Goal: Information Seeking & Learning: Learn about a topic

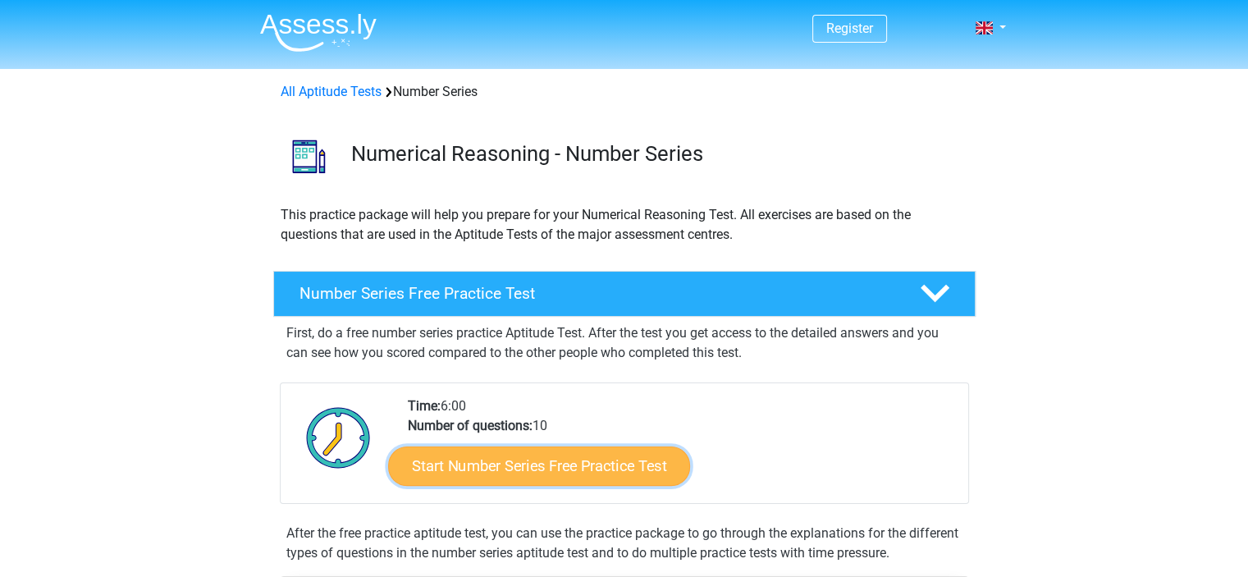
click at [633, 470] on link "Start Number Series Free Practice Test" at bounding box center [539, 465] width 302 height 39
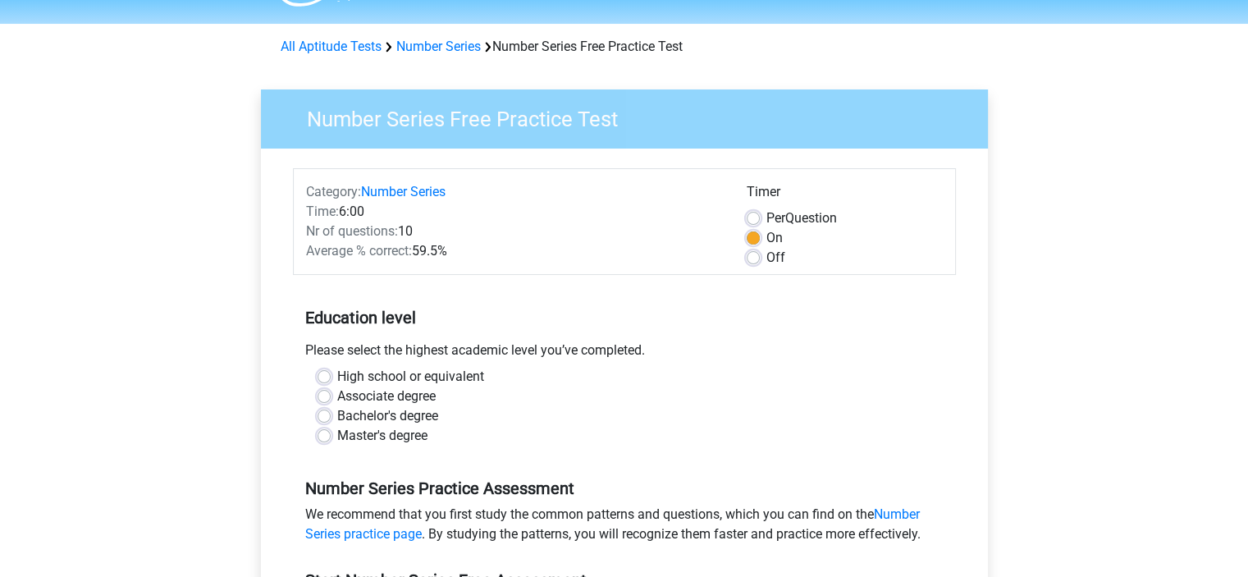
scroll to position [46, 0]
click at [394, 431] on label "Master's degree" at bounding box center [382, 435] width 90 height 20
click at [331, 431] on input "Master's degree" at bounding box center [324, 433] width 13 height 16
radio input "true"
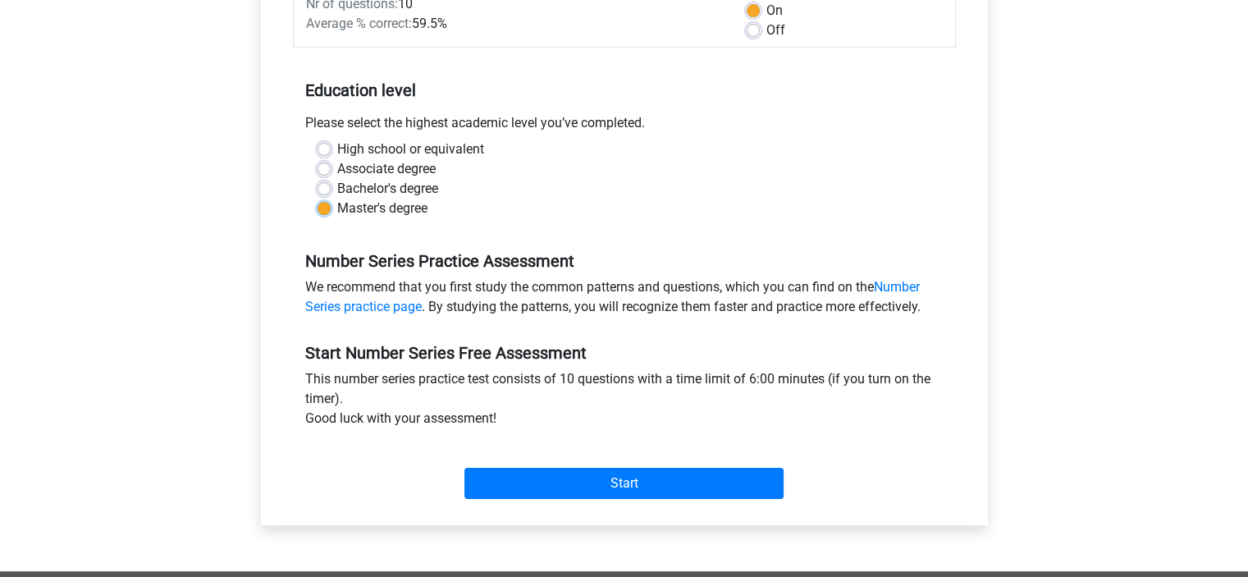
scroll to position [272, 0]
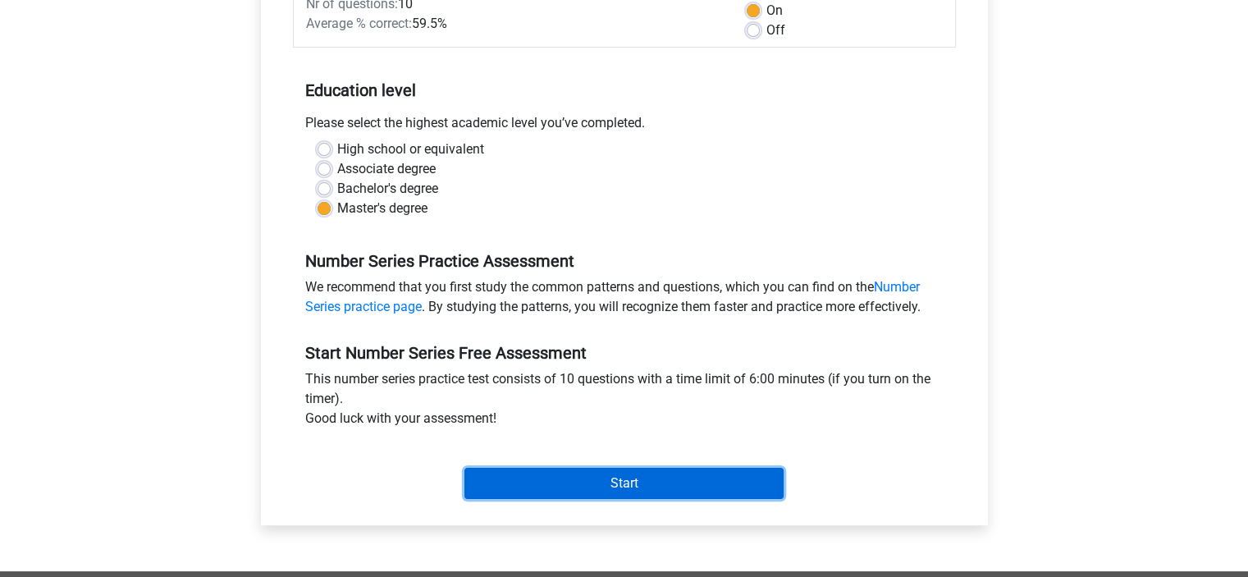
click at [532, 478] on input "Start" at bounding box center [623, 483] width 319 height 31
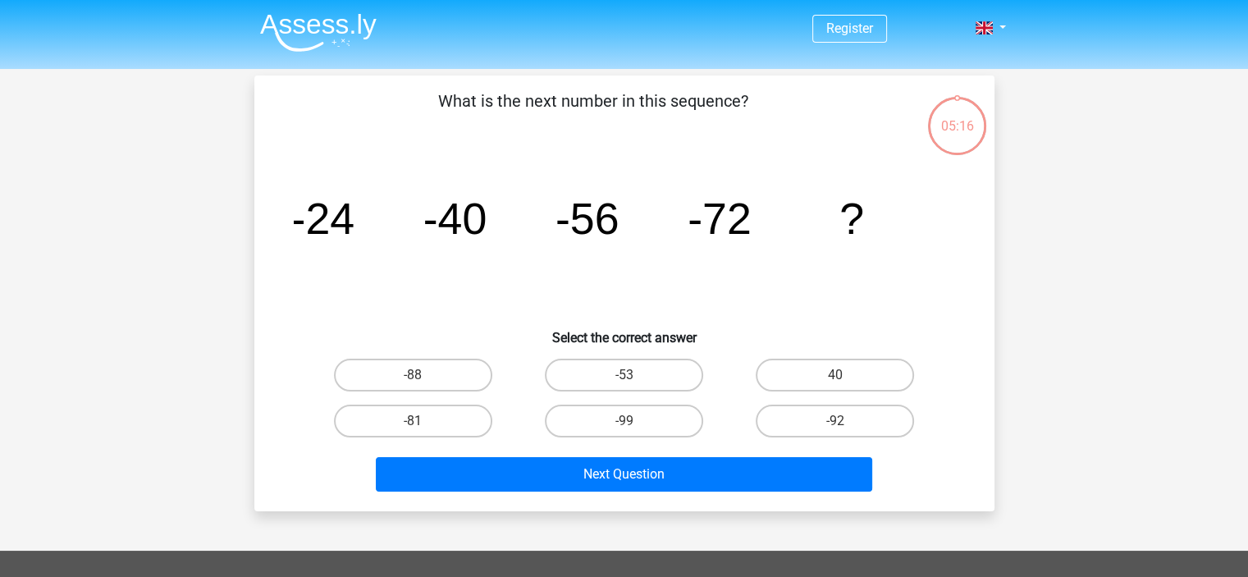
click at [419, 384] on input "-88" at bounding box center [418, 380] width 11 height 11
radio input "true"
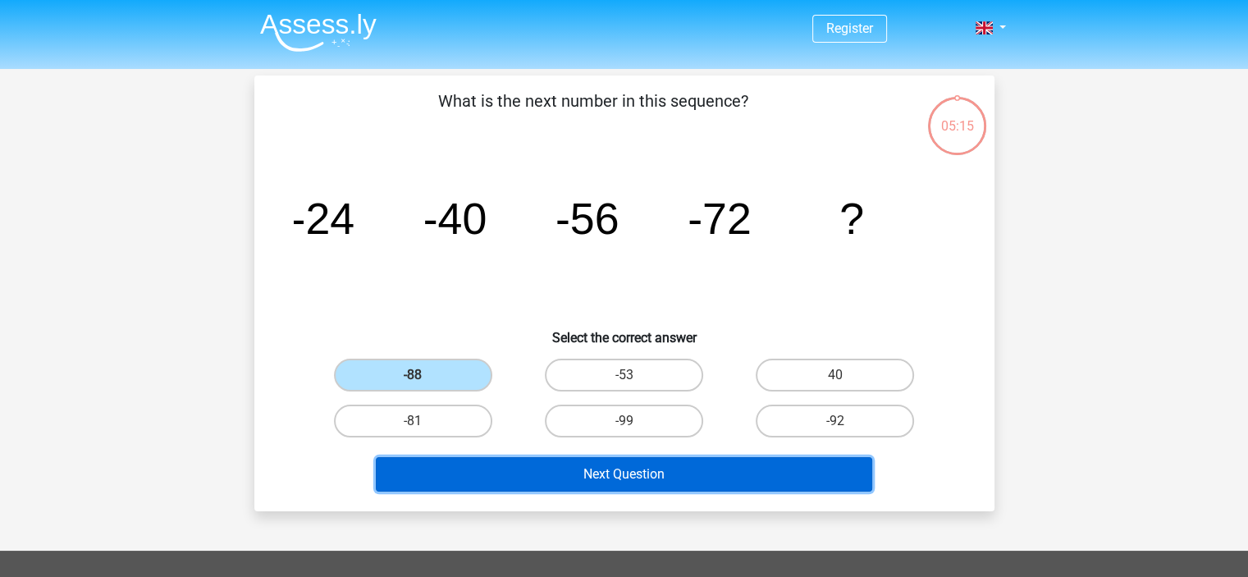
click at [541, 483] on button "Next Question" at bounding box center [624, 474] width 496 height 34
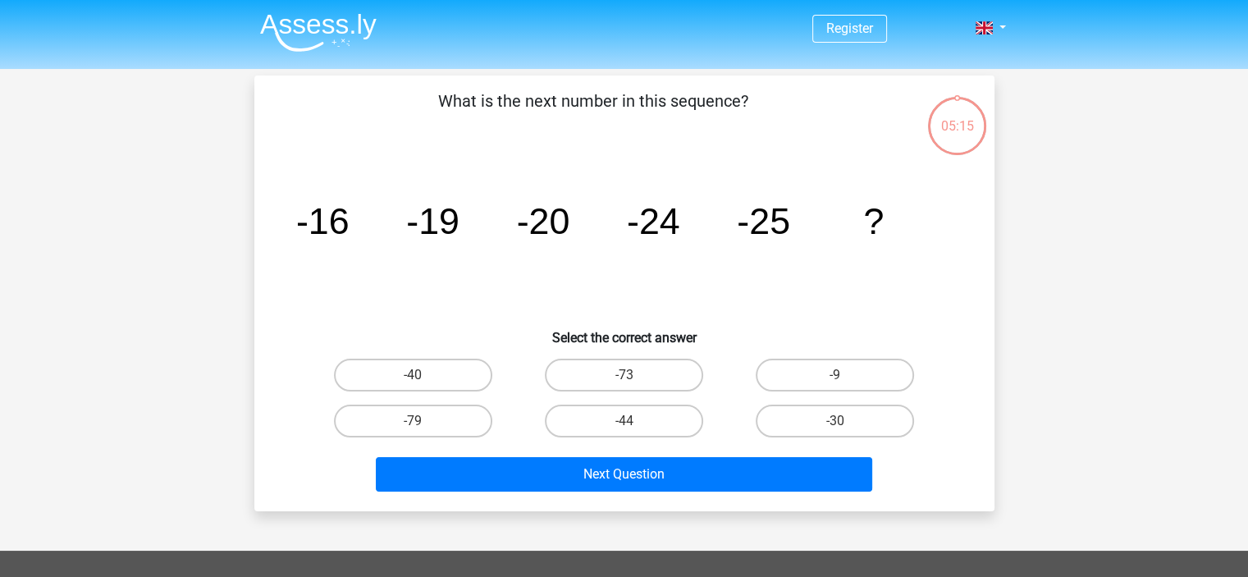
scroll to position [75, 0]
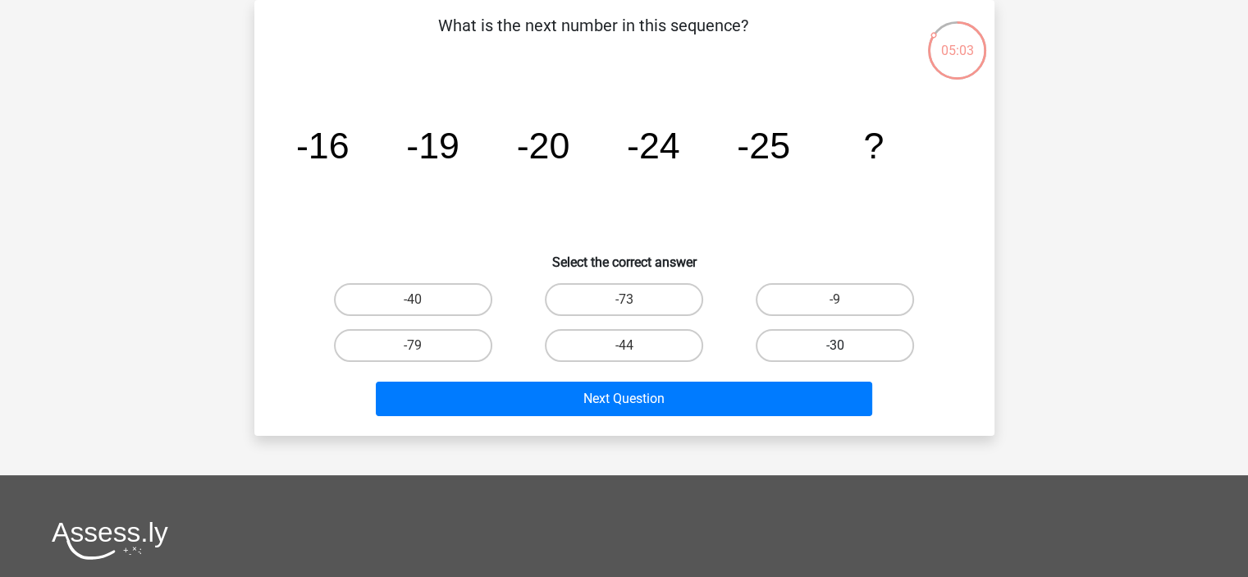
click at [822, 336] on label "-30" at bounding box center [835, 345] width 158 height 33
click at [835, 345] on input "-30" at bounding box center [840, 350] width 11 height 11
radio input "true"
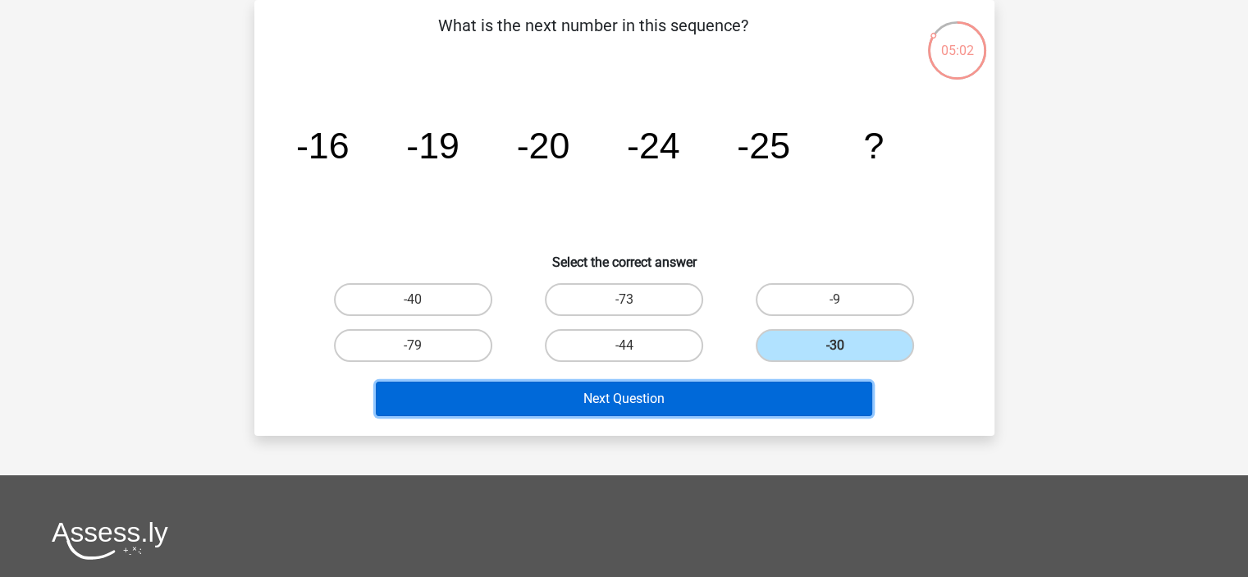
click at [770, 398] on button "Next Question" at bounding box center [624, 399] width 496 height 34
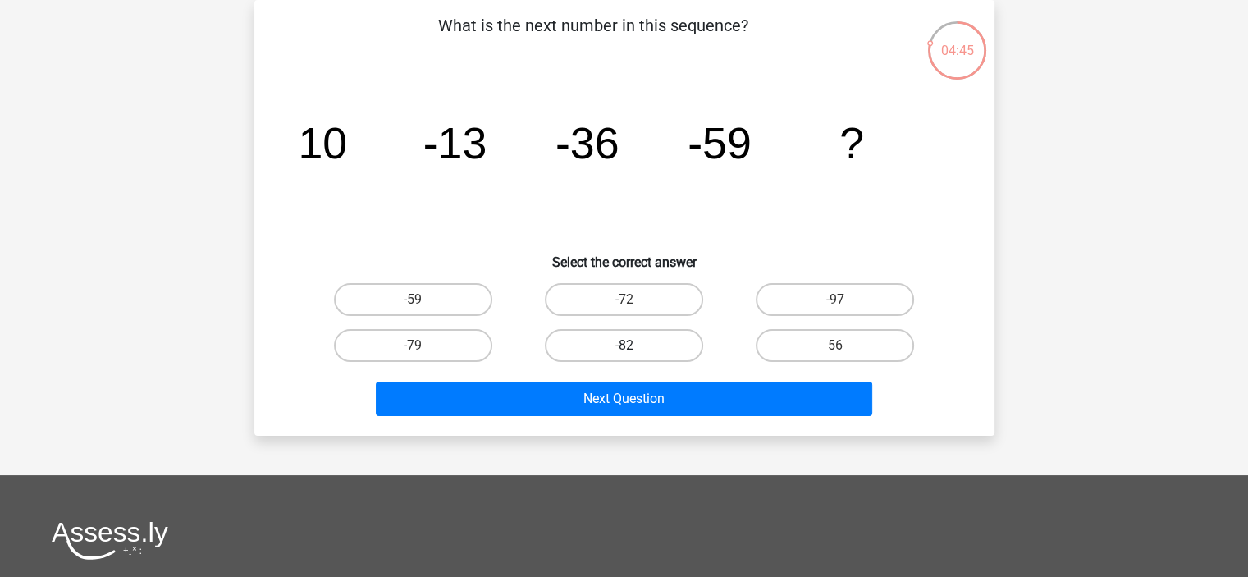
click at [620, 344] on label "-82" at bounding box center [624, 345] width 158 height 33
click at [624, 345] on input "-82" at bounding box center [629, 350] width 11 height 11
radio input "true"
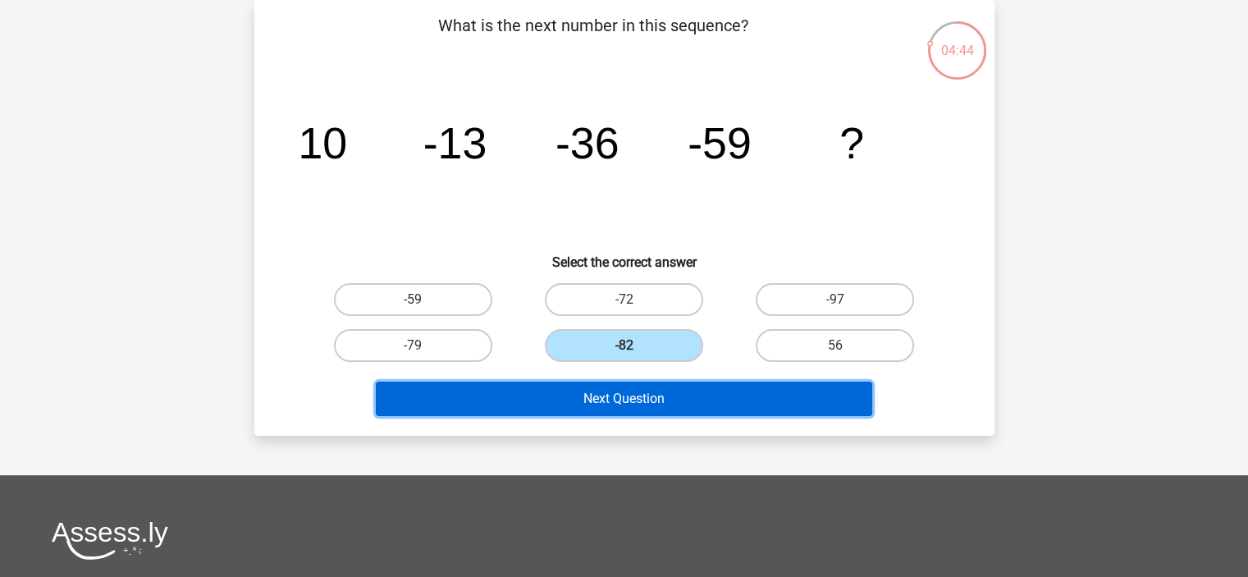
click at [670, 403] on button "Next Question" at bounding box center [624, 399] width 496 height 34
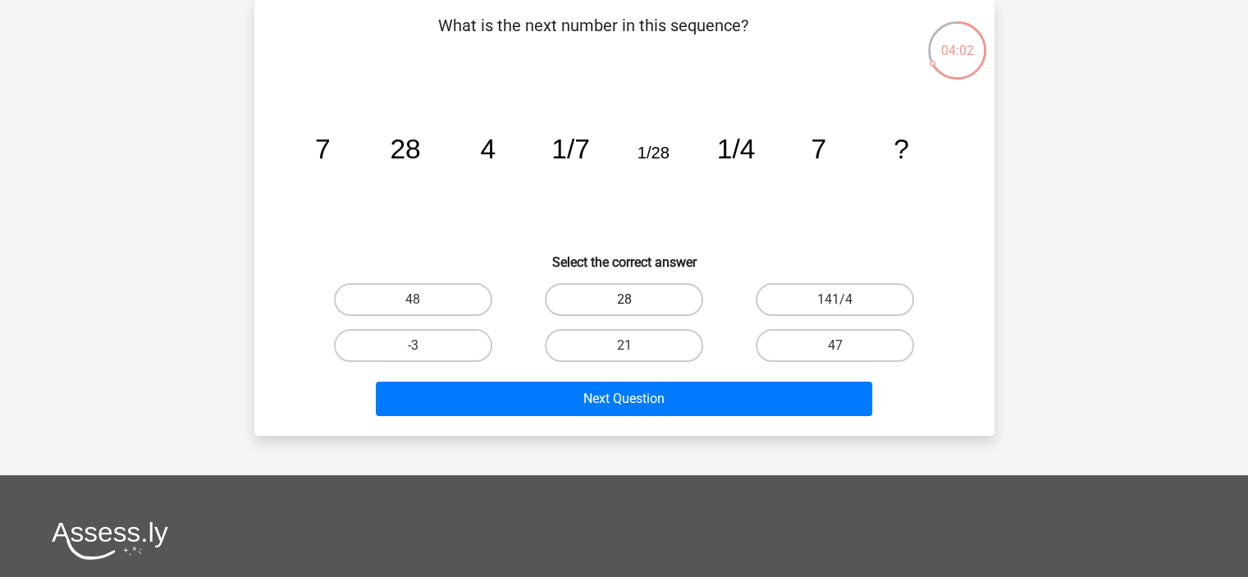
click at [601, 300] on label "28" at bounding box center [624, 299] width 158 height 33
click at [624, 300] on input "28" at bounding box center [629, 305] width 11 height 11
radio input "true"
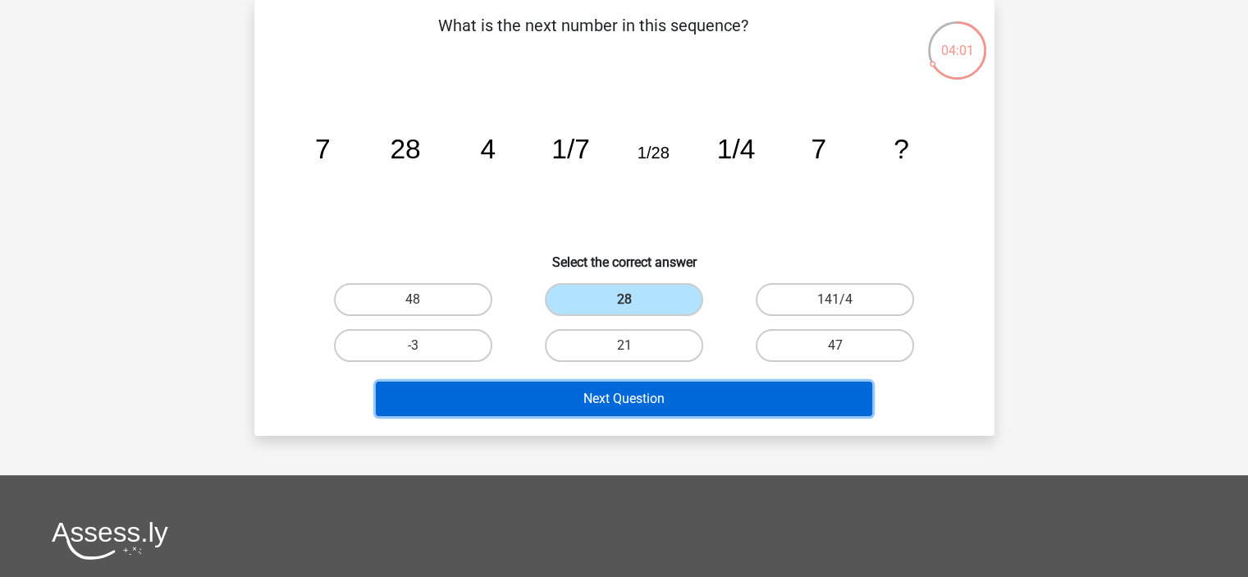
click at [701, 399] on button "Next Question" at bounding box center [624, 399] width 496 height 34
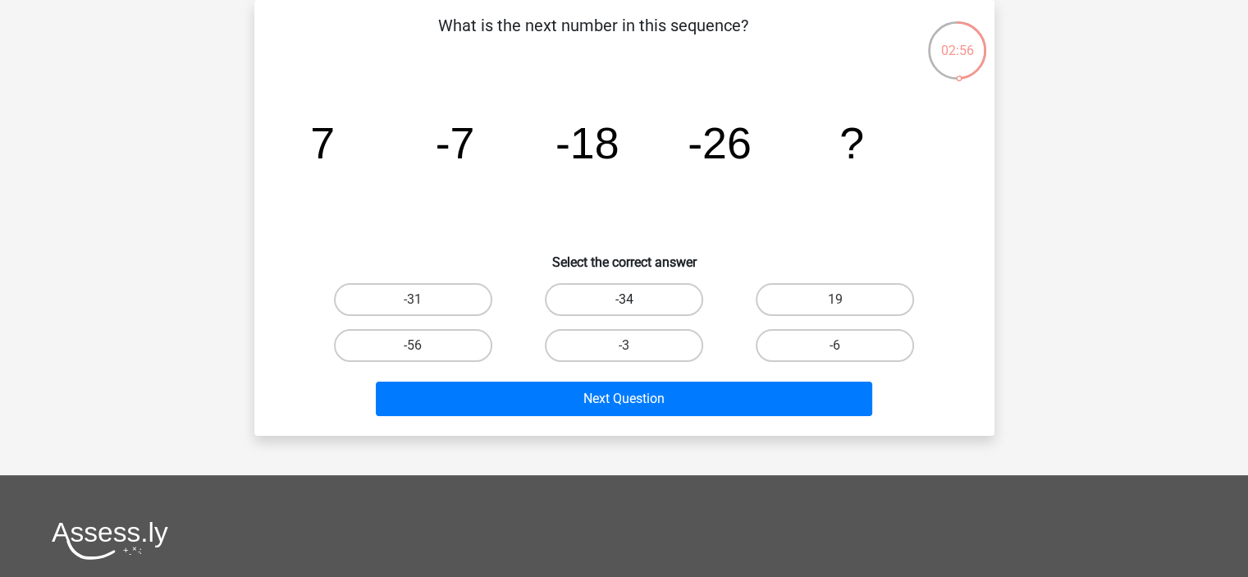
click at [677, 302] on label "-34" at bounding box center [624, 299] width 158 height 33
click at [634, 302] on input "-34" at bounding box center [629, 305] width 11 height 11
radio input "true"
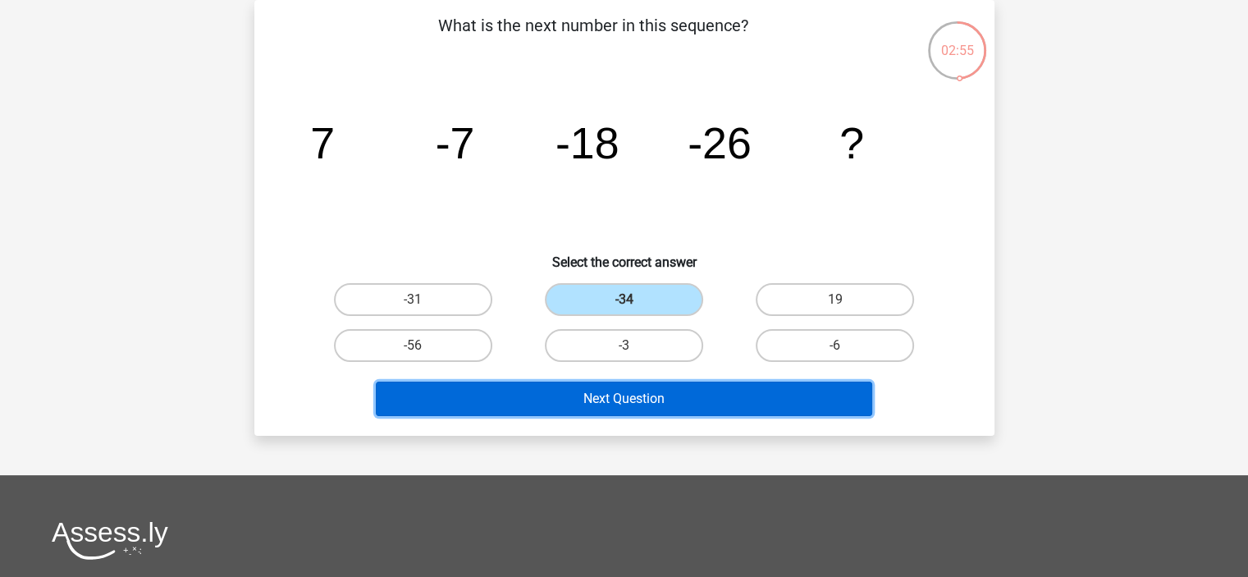
click at [723, 388] on button "Next Question" at bounding box center [624, 399] width 496 height 34
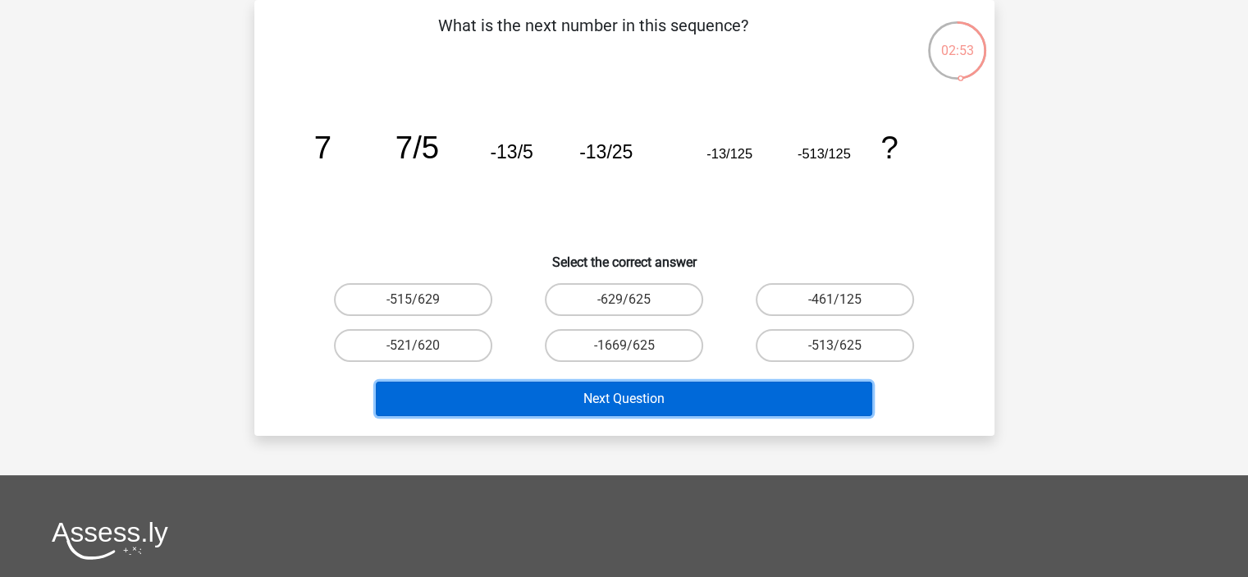
click at [723, 388] on button "Next Question" at bounding box center [624, 399] width 496 height 34
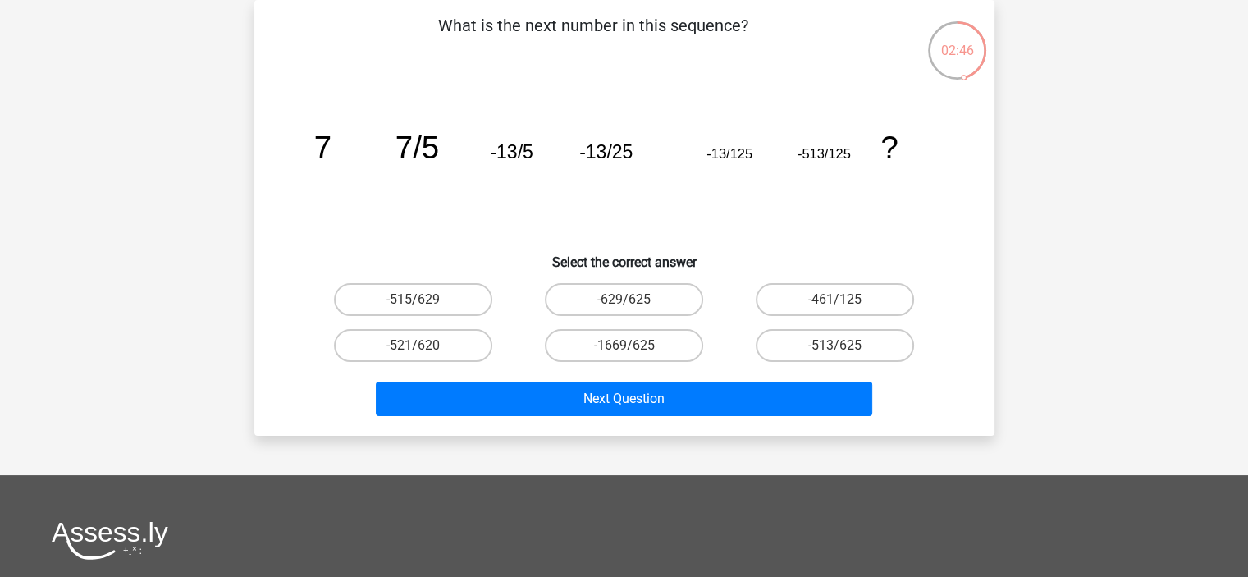
drag, startPoint x: 515, startPoint y: 255, endPoint x: 460, endPoint y: 235, distance: 58.4
click at [460, 235] on icon "image/svg+xml 7 7/5 -13/5 -13/25 -13/125 -513/125 ?" at bounding box center [624, 158] width 661 height 166
click at [800, 356] on label "-513/625" at bounding box center [835, 345] width 158 height 33
click at [835, 356] on input "-513/625" at bounding box center [840, 350] width 11 height 11
radio input "true"
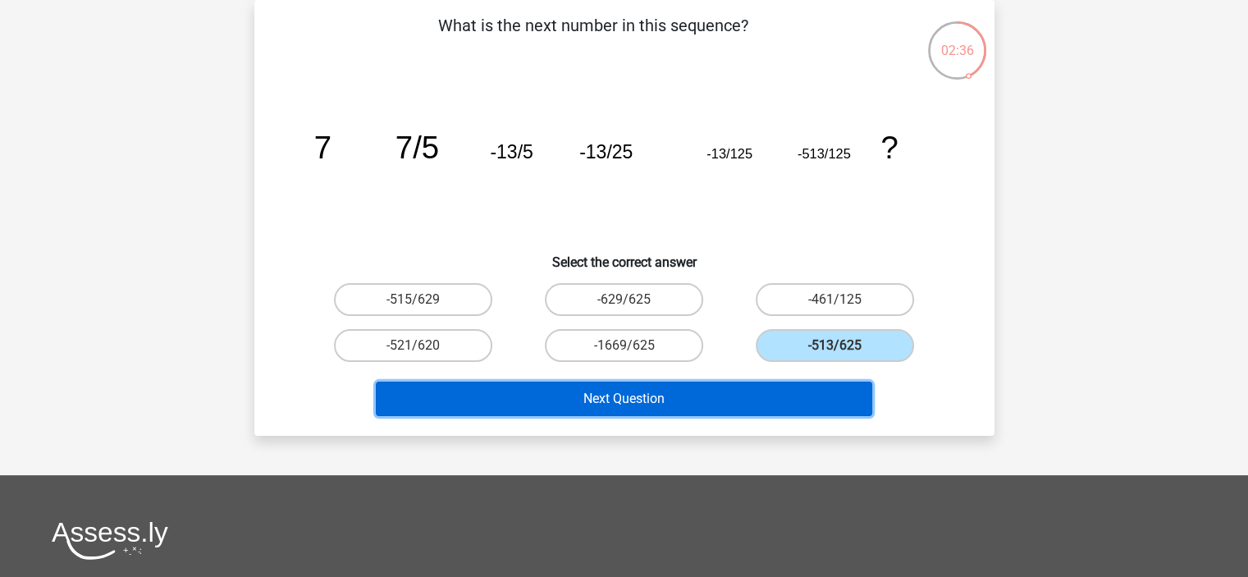
click at [735, 397] on button "Next Question" at bounding box center [624, 399] width 496 height 34
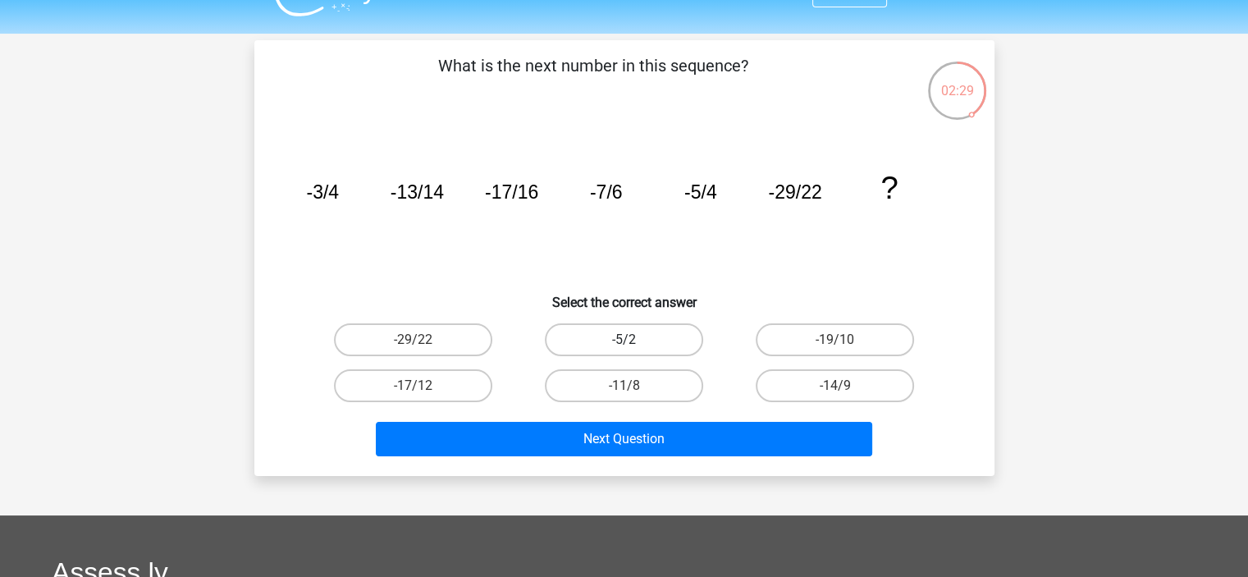
scroll to position [41, 0]
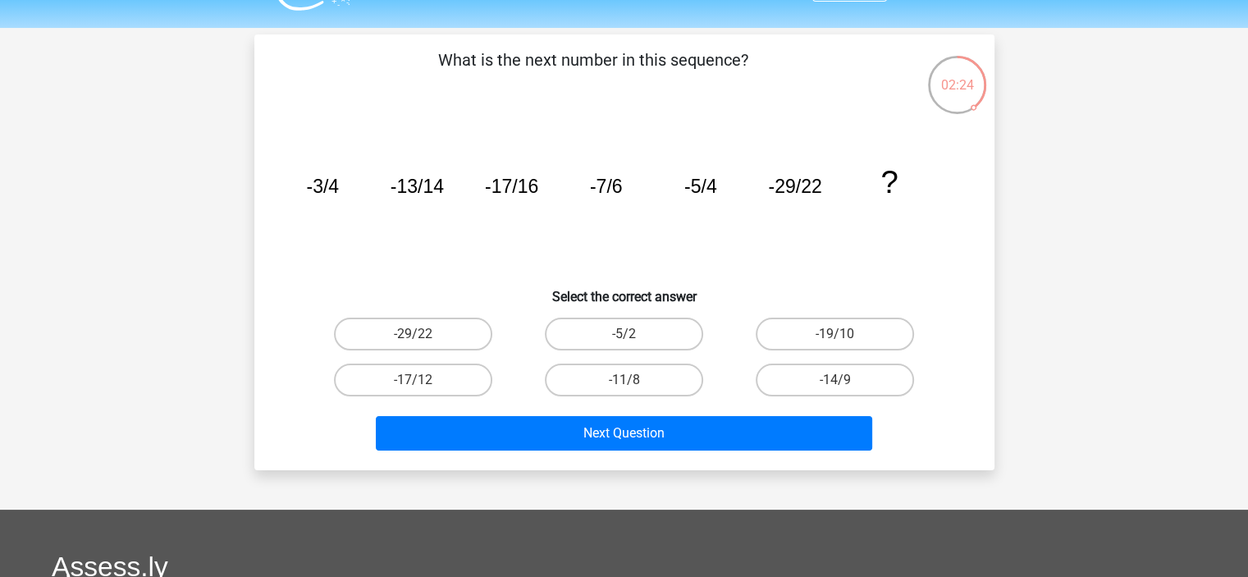
click at [629, 389] on input "-11/8" at bounding box center [629, 385] width 11 height 11
radio input "true"
click at [834, 333] on label "-19/10" at bounding box center [835, 334] width 158 height 33
click at [835, 334] on input "-19/10" at bounding box center [840, 339] width 11 height 11
radio input "true"
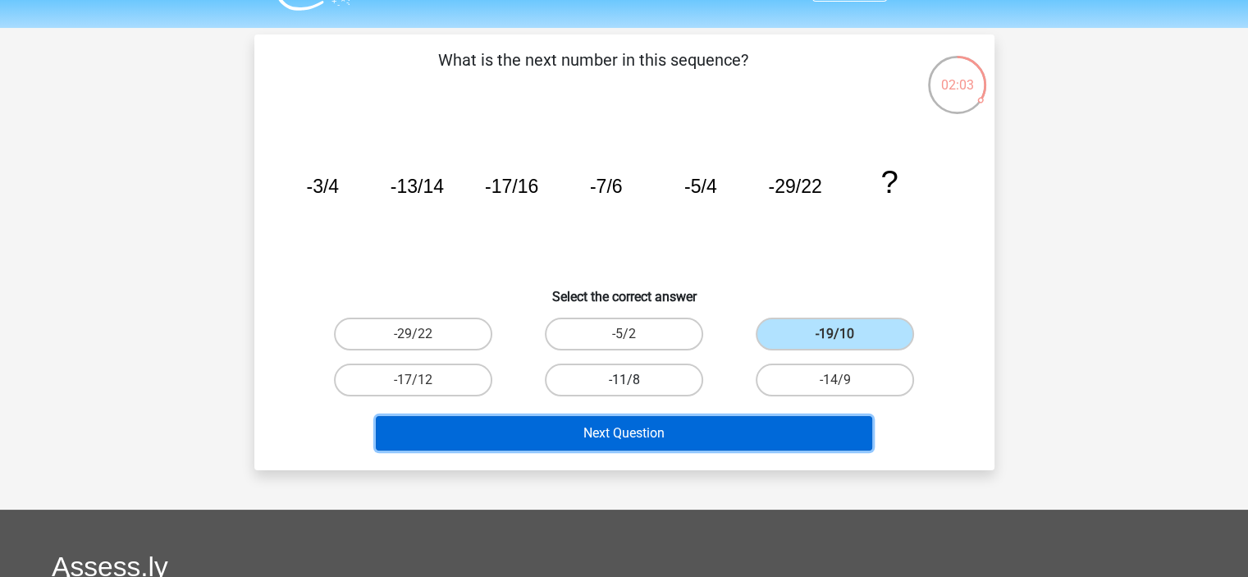
drag, startPoint x: 790, startPoint y: 437, endPoint x: 654, endPoint y: 377, distance: 149.1
click at [654, 377] on div "What is the next number in this sequence? image/svg+xml -3/4 -13/14 -17/16 -7/6…" at bounding box center [624, 252] width 727 height 409
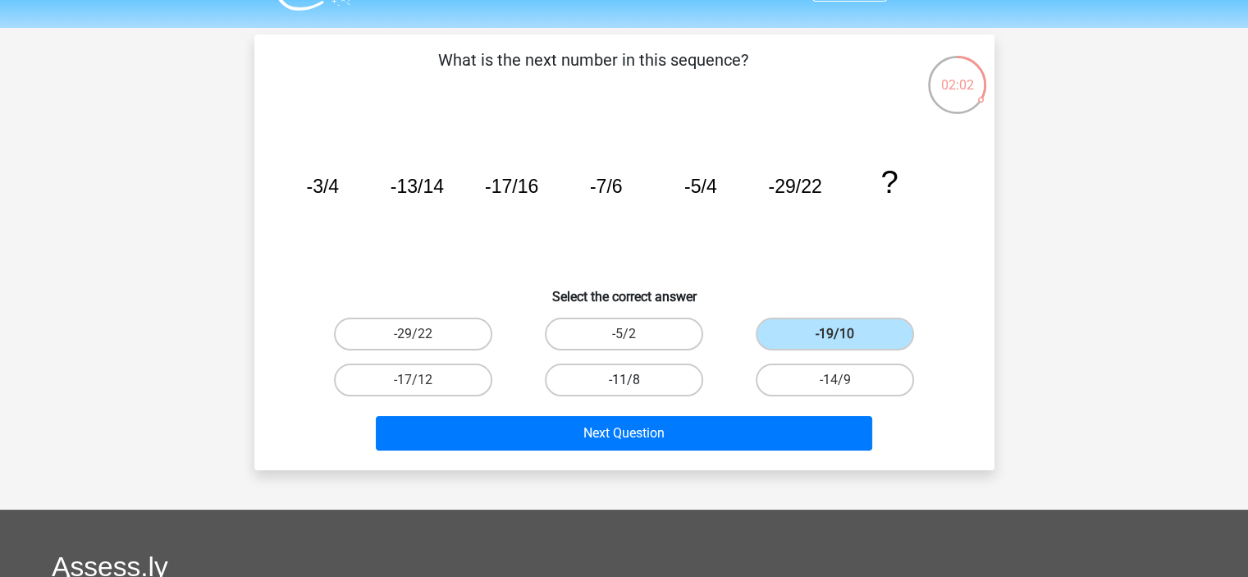
click at [654, 377] on label "-11/8" at bounding box center [624, 380] width 158 height 33
click at [634, 380] on input "-11/8" at bounding box center [629, 385] width 11 height 11
radio input "true"
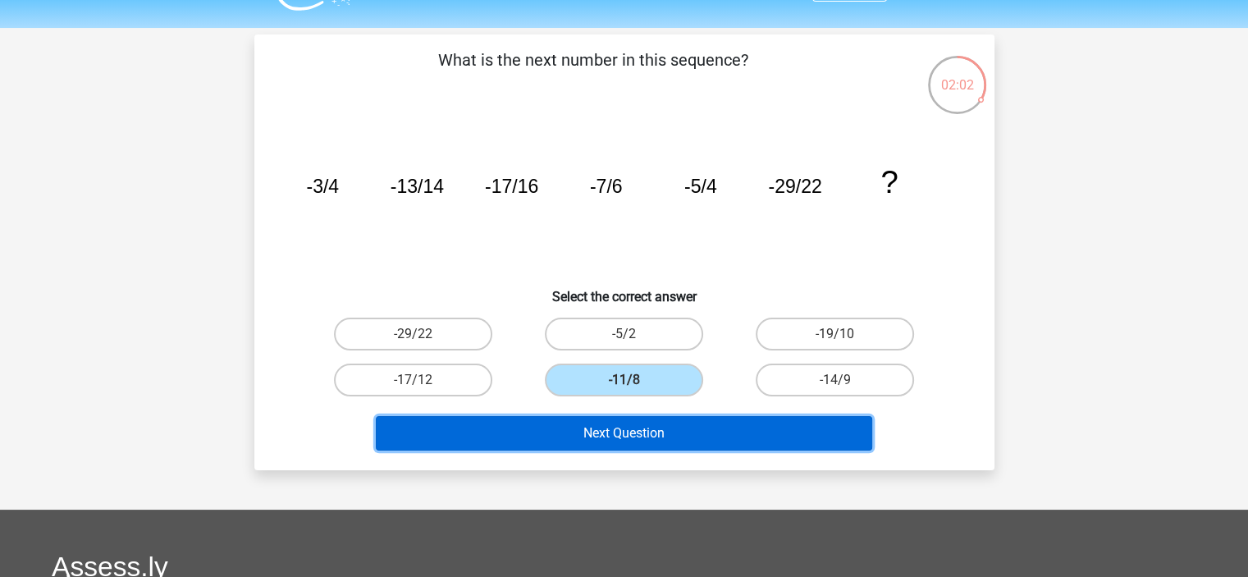
click at [661, 432] on button "Next Question" at bounding box center [624, 433] width 496 height 34
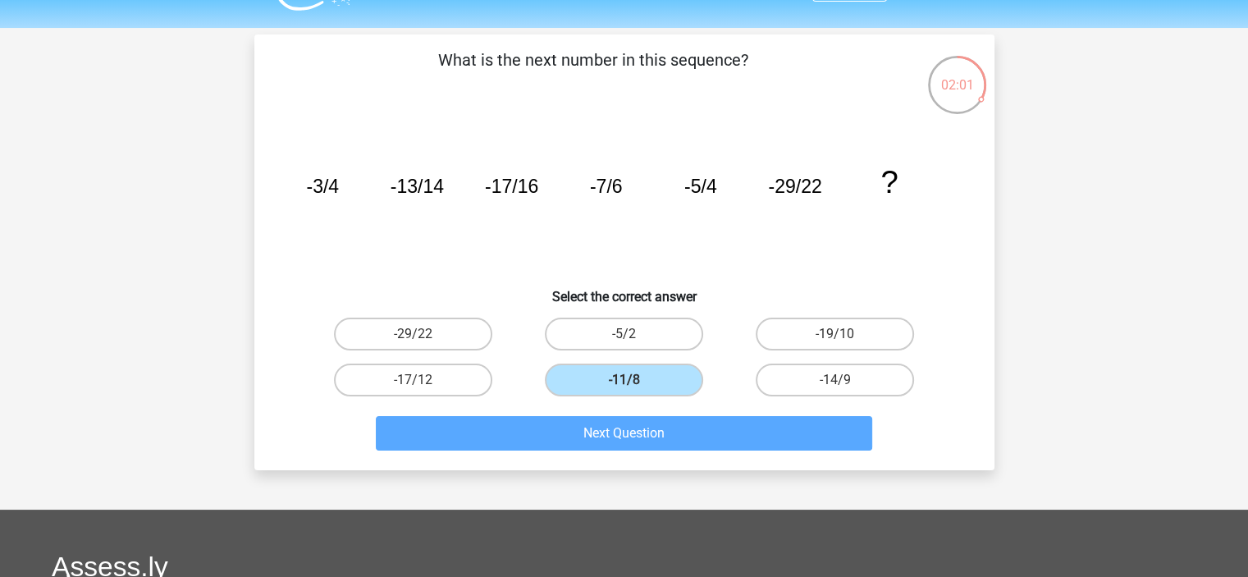
scroll to position [75, 0]
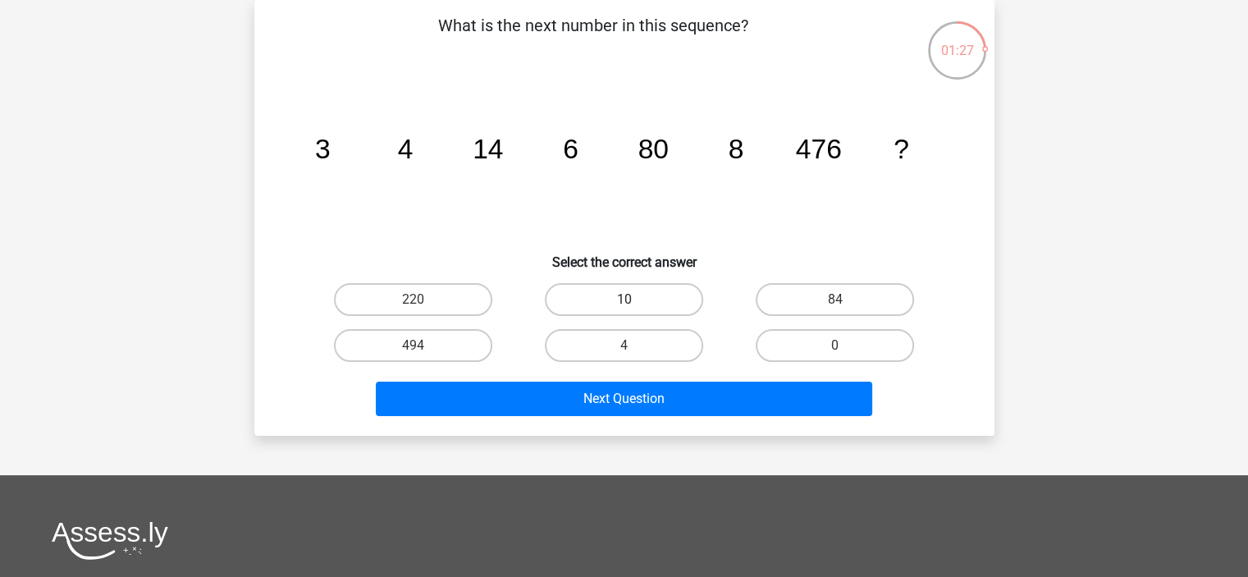
click at [570, 286] on div "10" at bounding box center [624, 300] width 211 height 46
click at [576, 300] on label "10" at bounding box center [624, 299] width 158 height 33
click at [624, 300] on input "10" at bounding box center [629, 305] width 11 height 11
radio input "true"
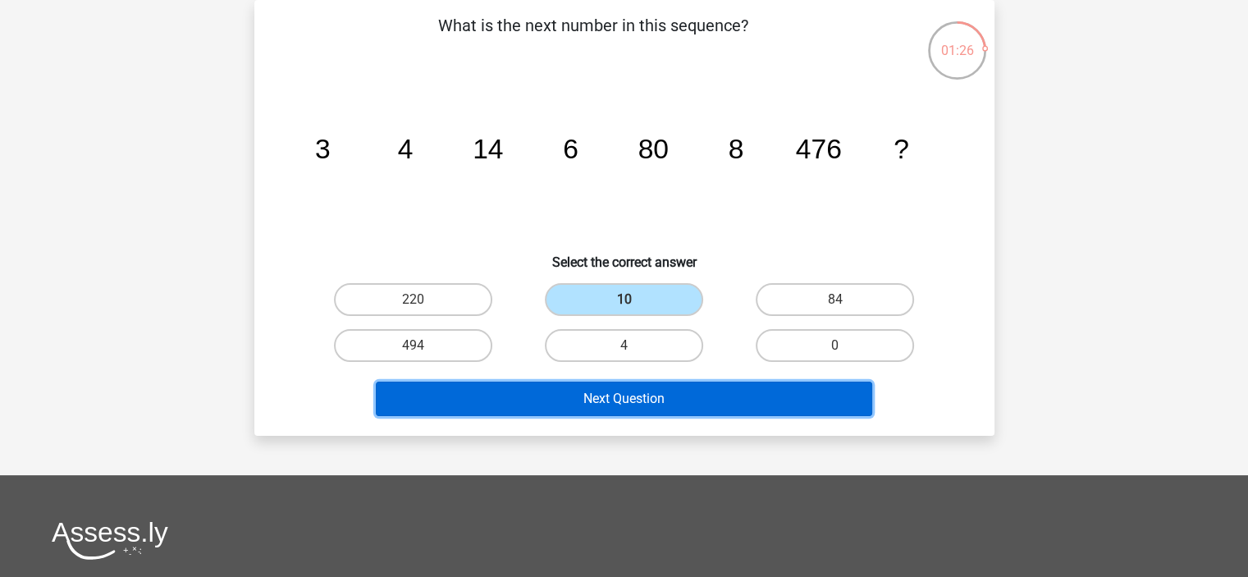
click at [624, 406] on button "Next Question" at bounding box center [624, 399] width 496 height 34
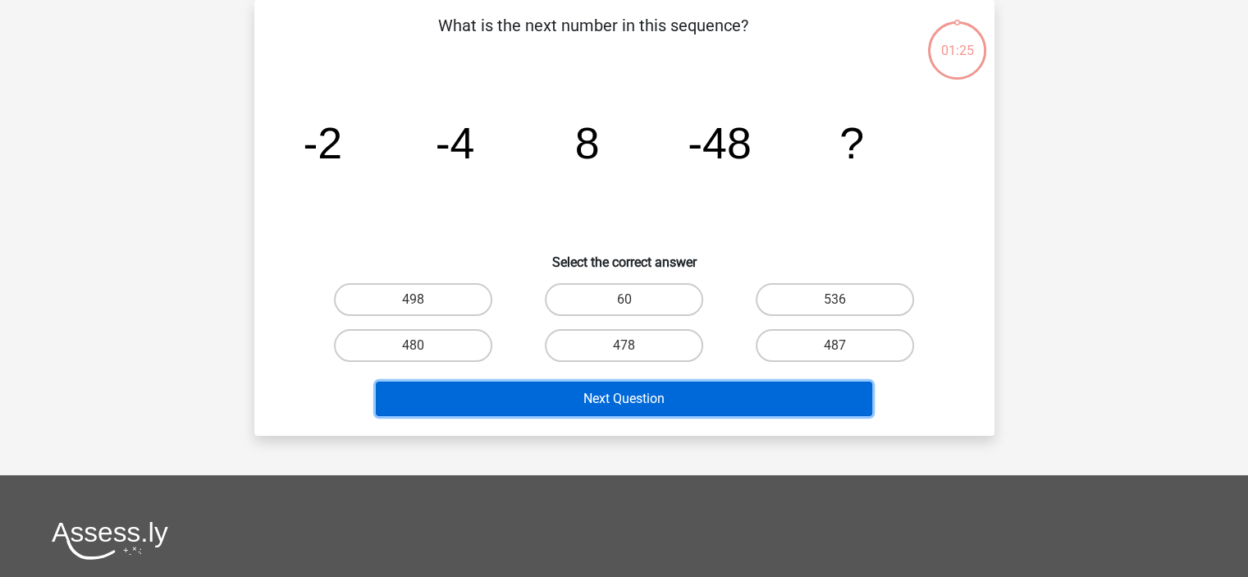
click at [652, 383] on button "Next Question" at bounding box center [624, 399] width 496 height 34
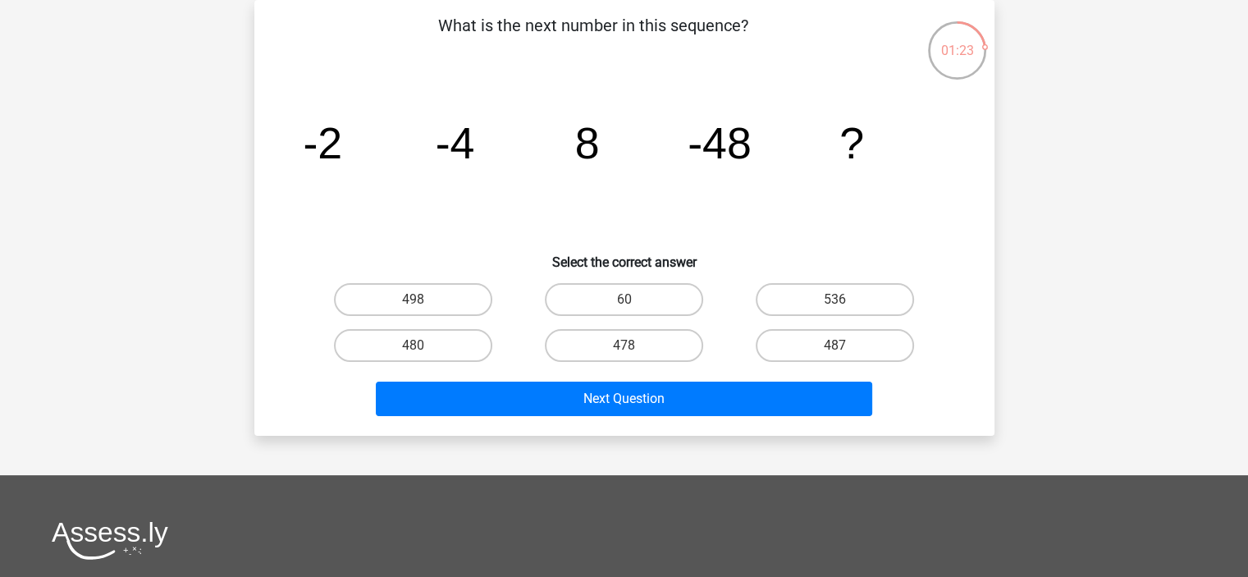
click at [594, 258] on h6 "Select the correct answer" at bounding box center [625, 255] width 688 height 29
click at [433, 286] on label "498" at bounding box center [413, 299] width 158 height 33
click at [423, 300] on input "498" at bounding box center [418, 305] width 11 height 11
radio input "true"
click at [433, 286] on label "498" at bounding box center [413, 299] width 158 height 33
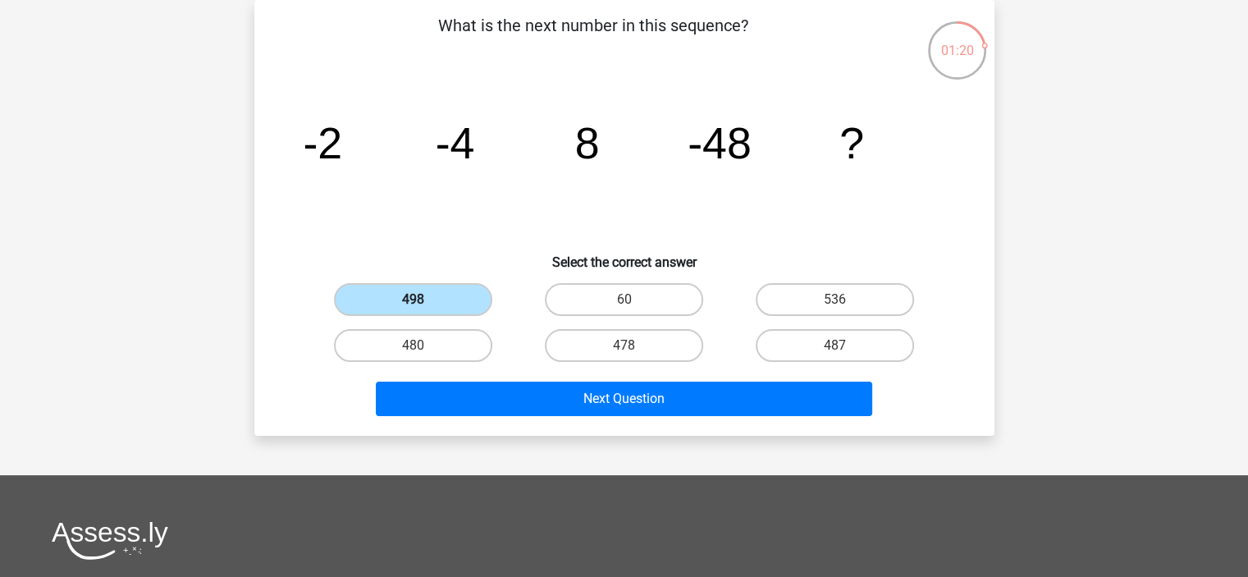
click at [423, 300] on input "498" at bounding box center [418, 305] width 11 height 11
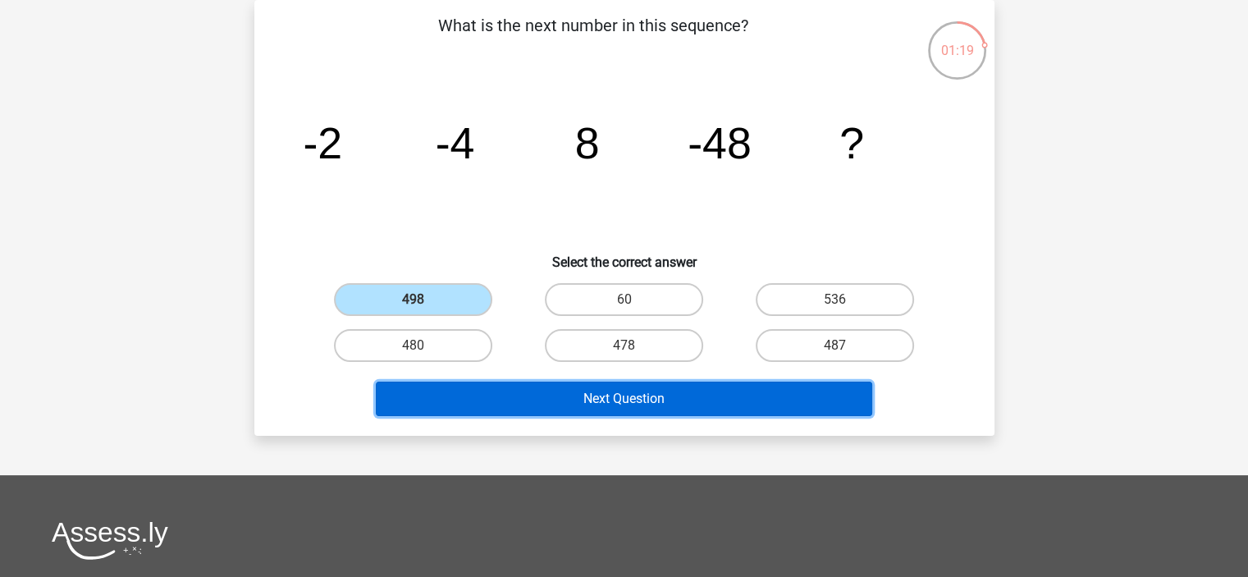
click at [523, 383] on button "Next Question" at bounding box center [624, 399] width 496 height 34
click at [534, 395] on button "Next Question" at bounding box center [624, 399] width 496 height 34
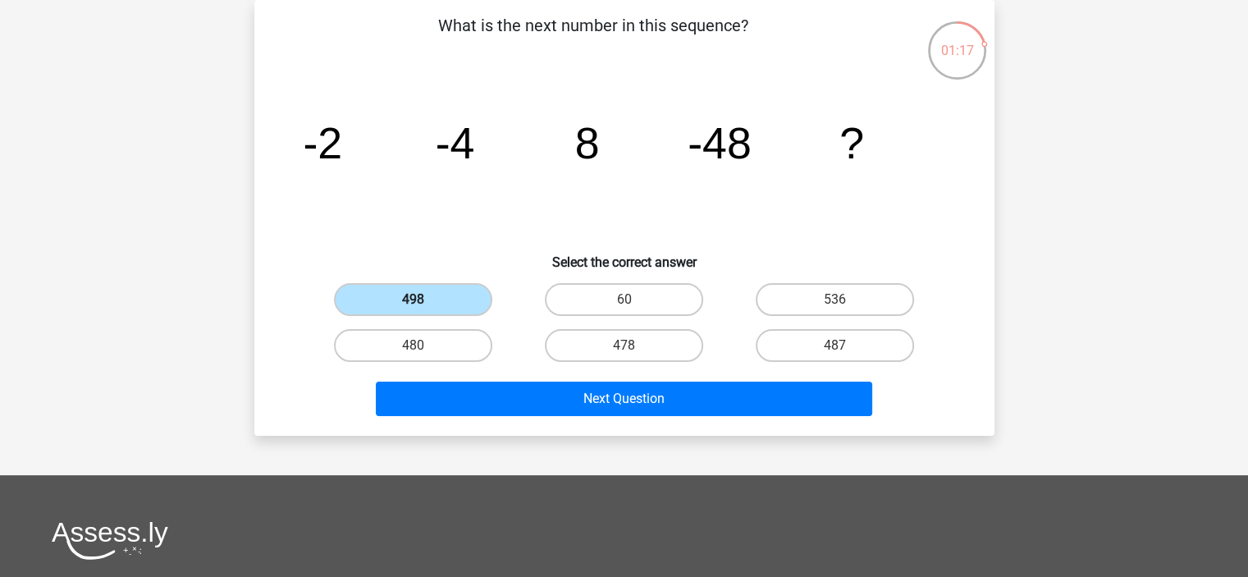
click at [435, 301] on label "498" at bounding box center [413, 299] width 158 height 33
click at [423, 301] on input "498" at bounding box center [418, 305] width 11 height 11
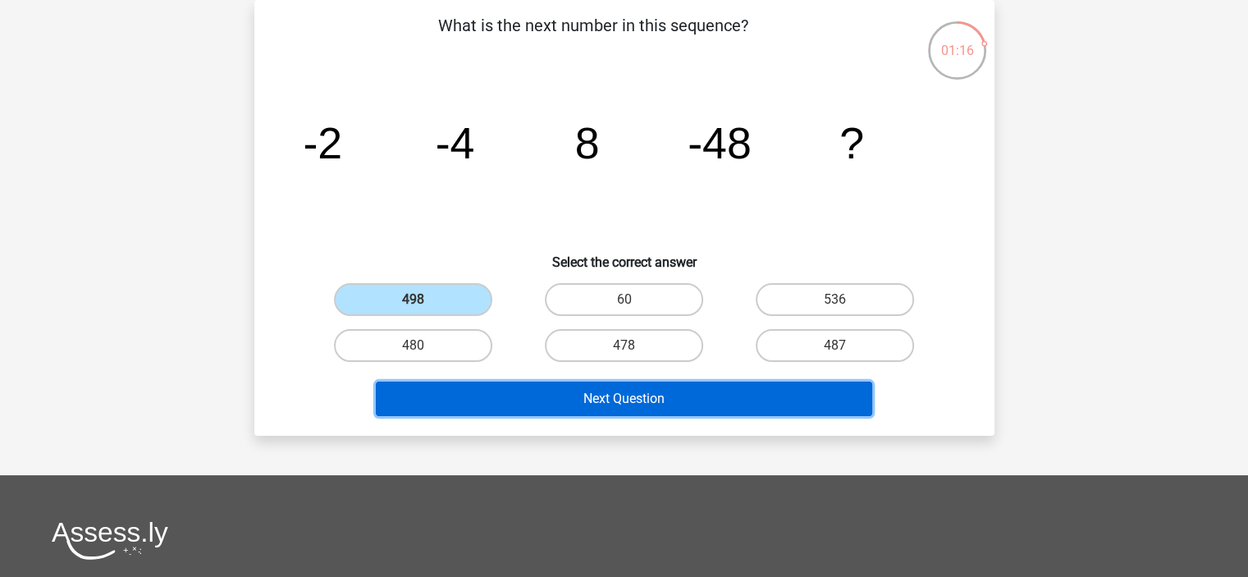
click at [578, 386] on button "Next Question" at bounding box center [624, 399] width 496 height 34
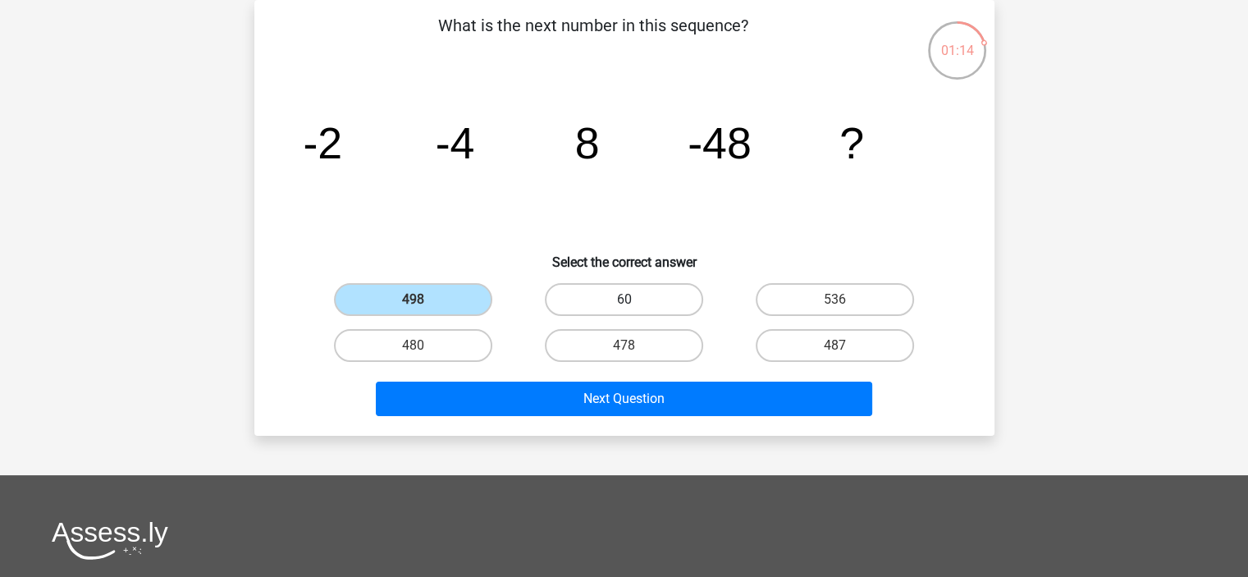
click at [617, 301] on label "60" at bounding box center [624, 299] width 158 height 33
click at [624, 301] on input "60" at bounding box center [629, 305] width 11 height 11
radio input "true"
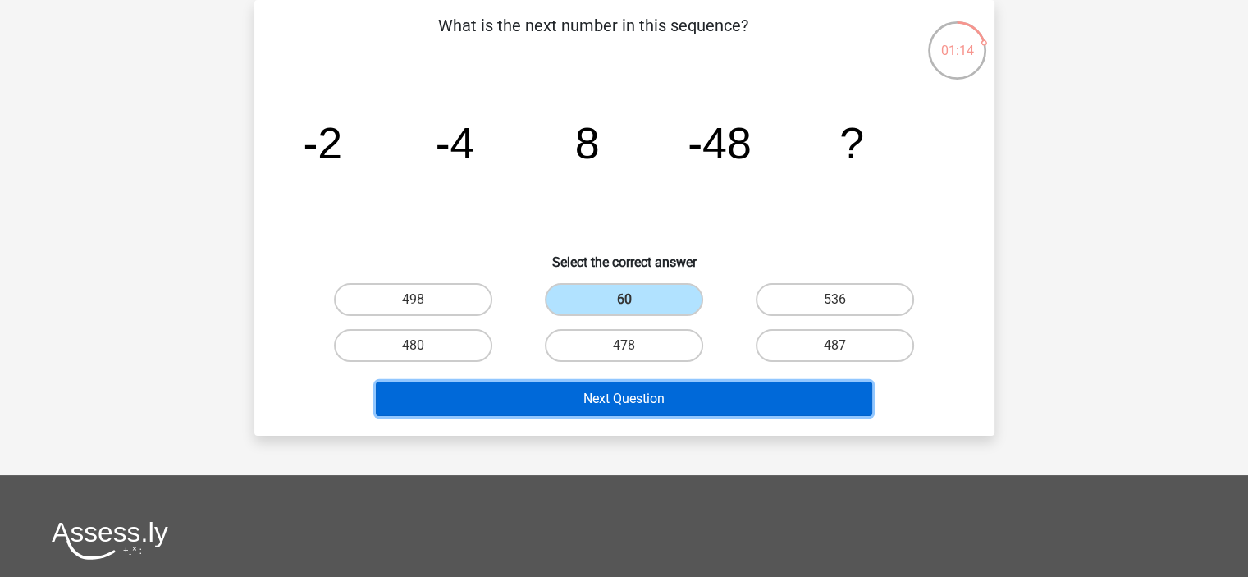
click at [633, 390] on button "Next Question" at bounding box center [624, 399] width 496 height 34
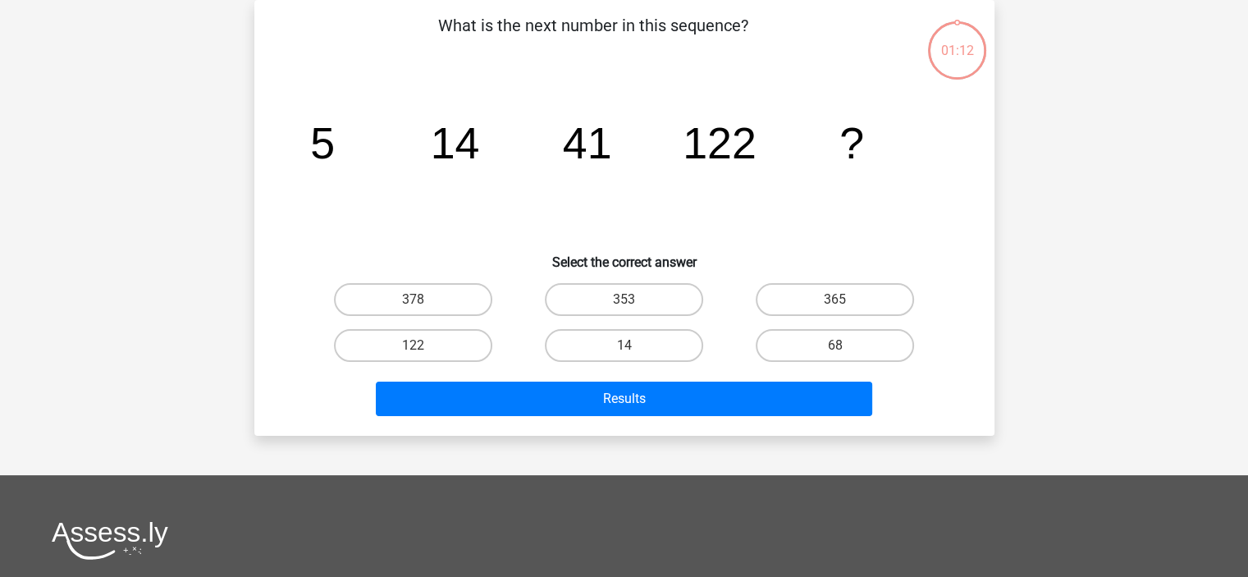
scroll to position [0, 0]
